Goal: Task Accomplishment & Management: Use online tool/utility

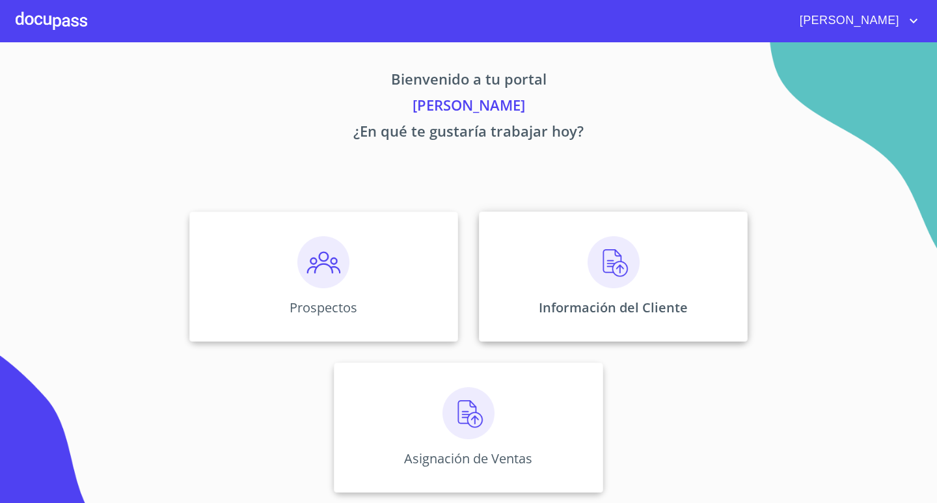
click at [621, 260] on img at bounding box center [613, 262] width 52 height 52
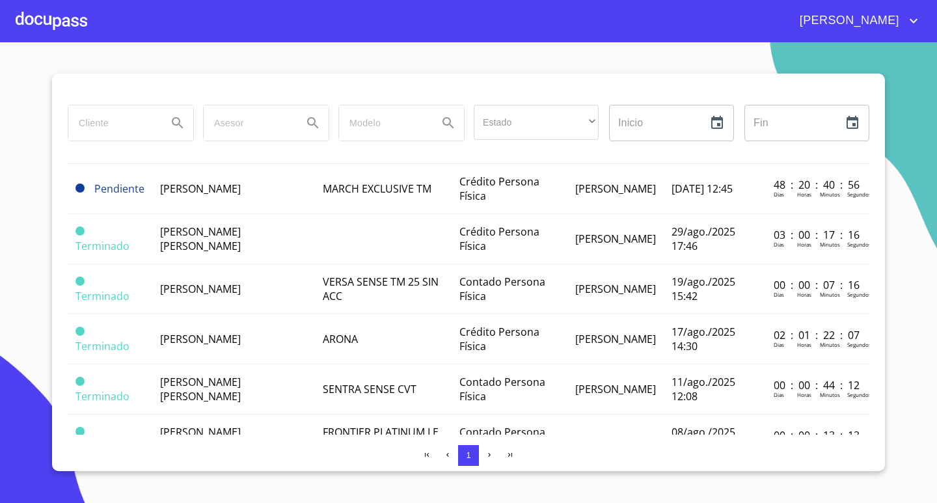
scroll to position [195, 0]
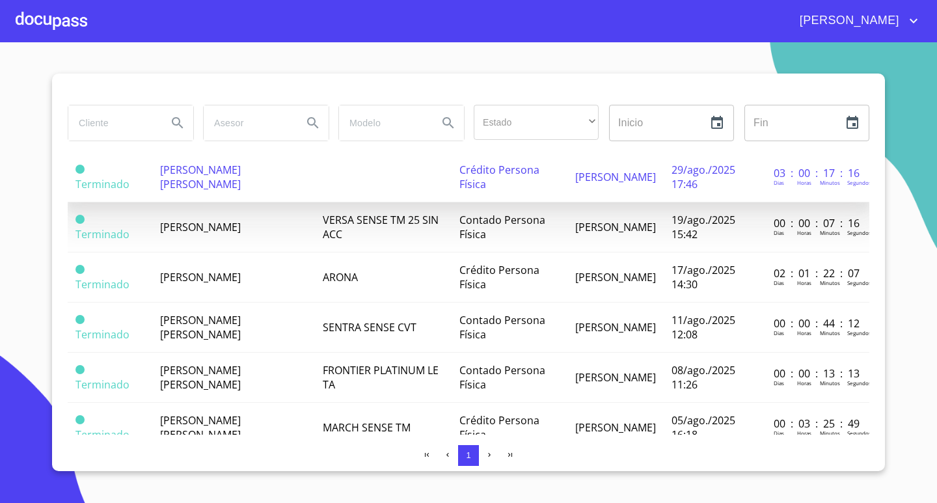
click at [241, 172] on span "[PERSON_NAME] [PERSON_NAME]" at bounding box center [200, 177] width 81 height 29
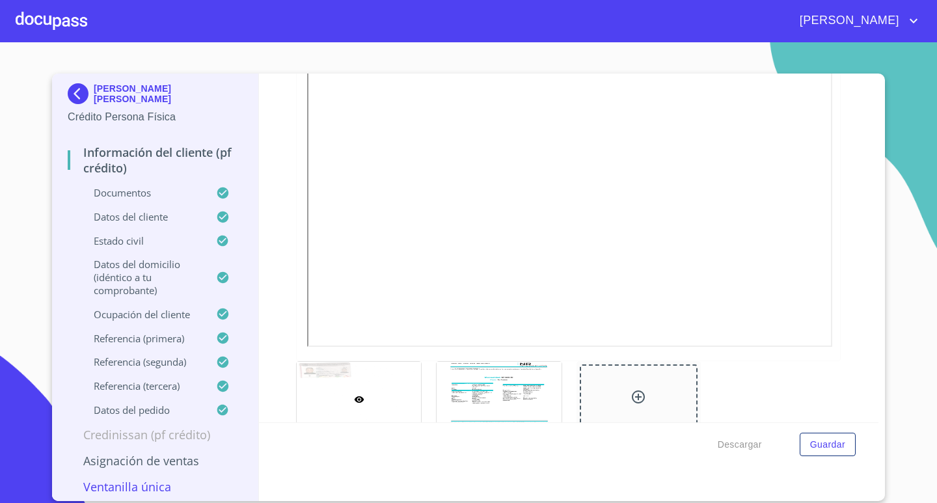
scroll to position [325, 0]
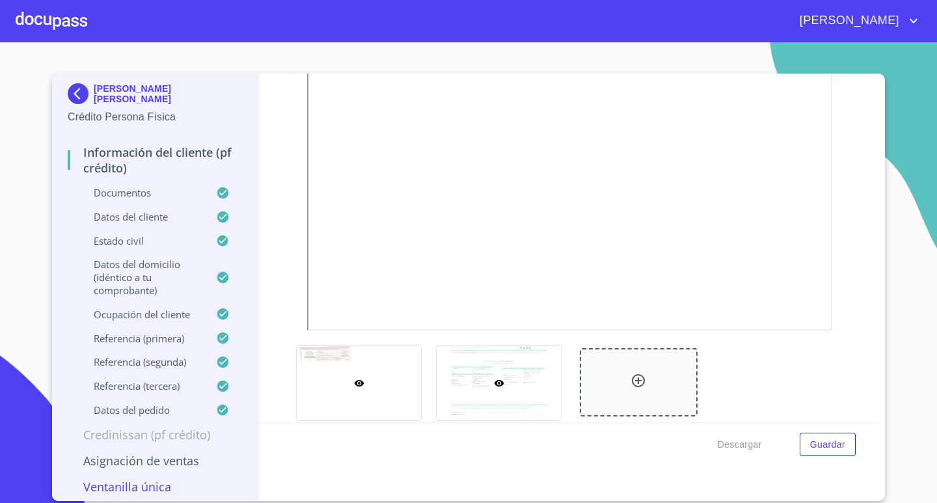
click at [518, 392] on div at bounding box center [498, 382] width 124 height 75
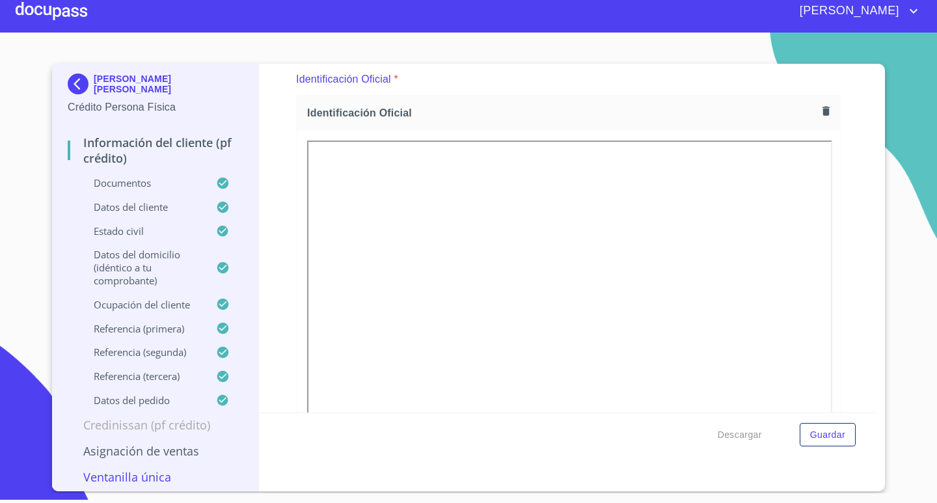
click at [865, 191] on div "Información del cliente (PF crédito) Documentos Documento de identificación.   …" at bounding box center [569, 238] width 620 height 349
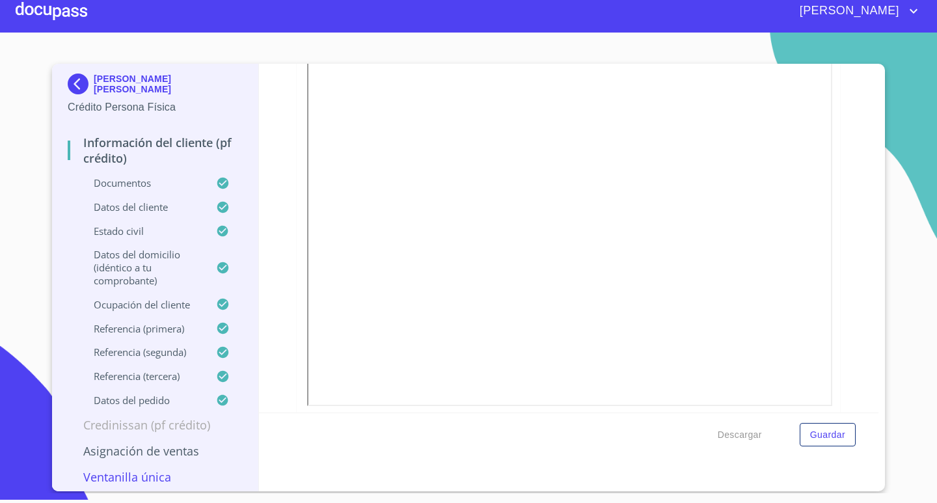
scroll to position [195, 0]
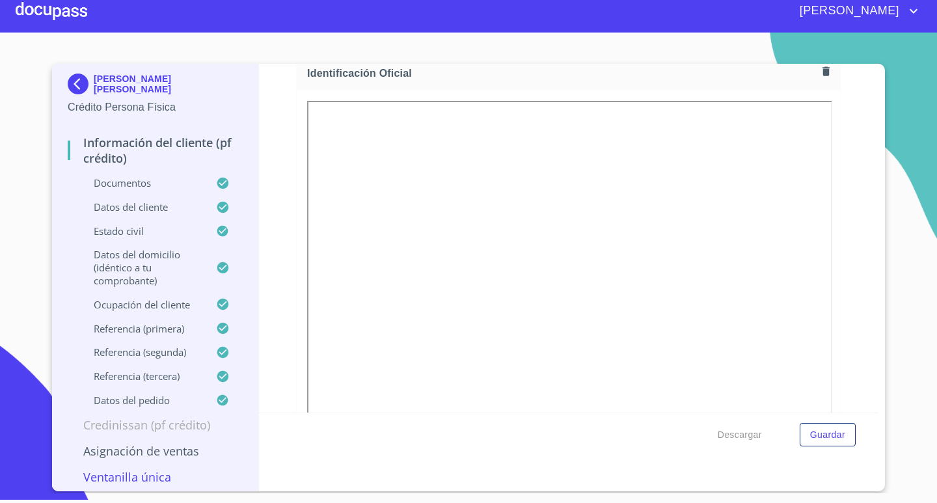
click at [576, 444] on div "Descargar Guardar" at bounding box center [569, 434] width 620 height 44
click at [275, 109] on div "Información del cliente (PF crédito) Documentos Documento de identificación.   …" at bounding box center [569, 238] width 620 height 349
click at [840, 185] on div "Información del cliente (PF crédito) Documentos Documento de identificación.   …" at bounding box center [569, 238] width 620 height 349
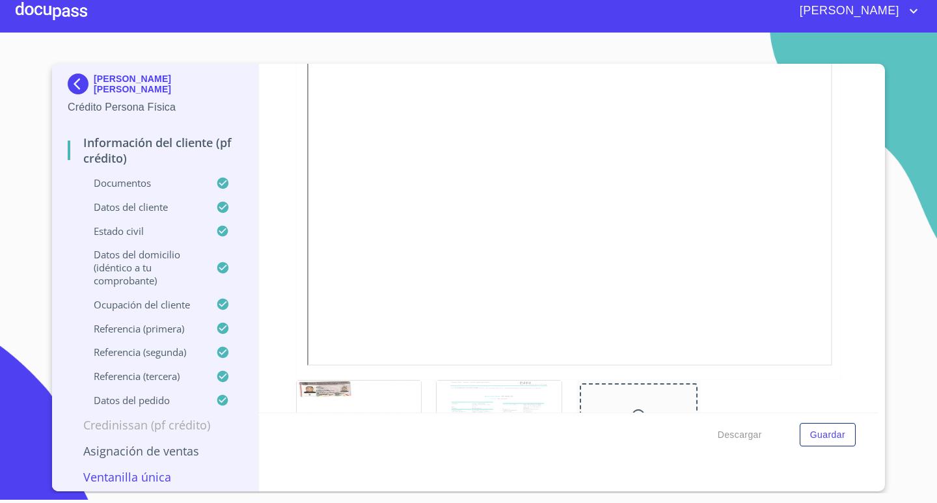
scroll to position [306, 0]
